Goal: Task Accomplishment & Management: Complete application form

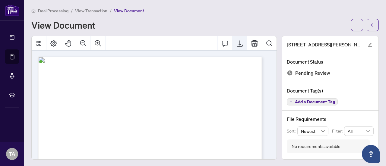
scroll to position [1, 0]
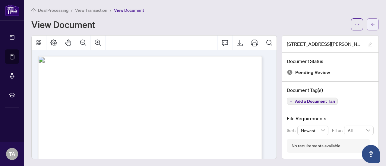
click at [371, 23] on icon "arrow-left" at bounding box center [373, 24] width 4 height 3
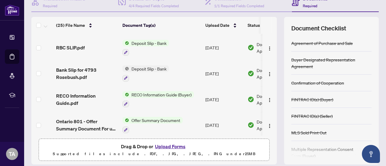
scroll to position [85, 0]
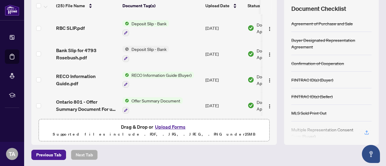
click at [167, 124] on button "Upload Forms" at bounding box center [170, 127] width 34 height 8
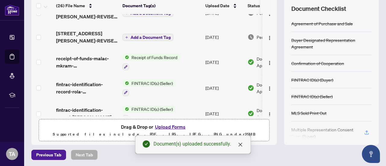
scroll to position [0, 0]
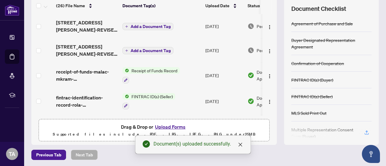
click at [139, 26] on span "Add a Document Tag" at bounding box center [151, 26] width 40 height 4
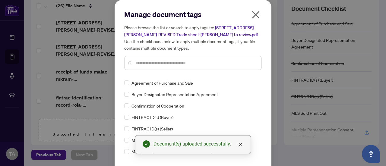
click at [148, 63] on input "text" at bounding box center [195, 63] width 121 height 7
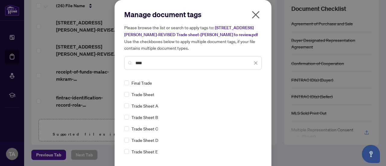
type input "****"
click at [254, 62] on icon "close" at bounding box center [255, 63] width 3 height 3
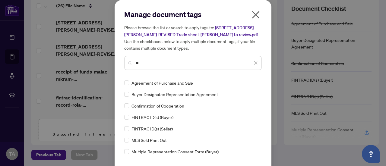
scroll to position [0, 0]
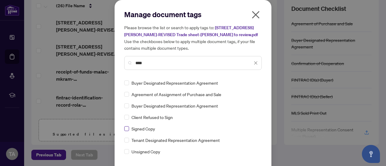
type input "****"
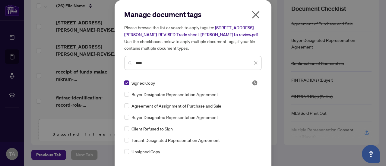
scroll to position [20, 0]
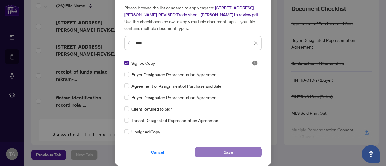
click at [232, 149] on button "Save" at bounding box center [228, 152] width 67 height 10
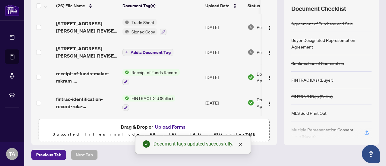
scroll to position [0, 0]
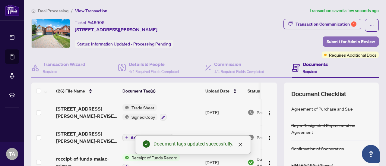
click at [343, 43] on span "Submit for Admin Review" at bounding box center [351, 42] width 48 height 10
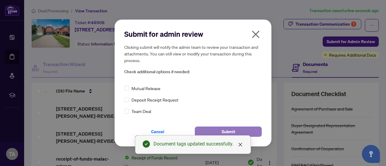
click at [237, 132] on button "Submit" at bounding box center [228, 132] width 67 height 10
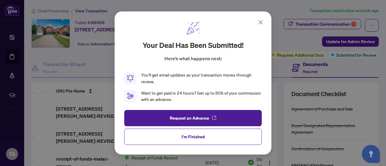
click at [261, 23] on icon at bounding box center [260, 22] width 7 height 7
